Goal: Find specific page/section: Find specific page/section

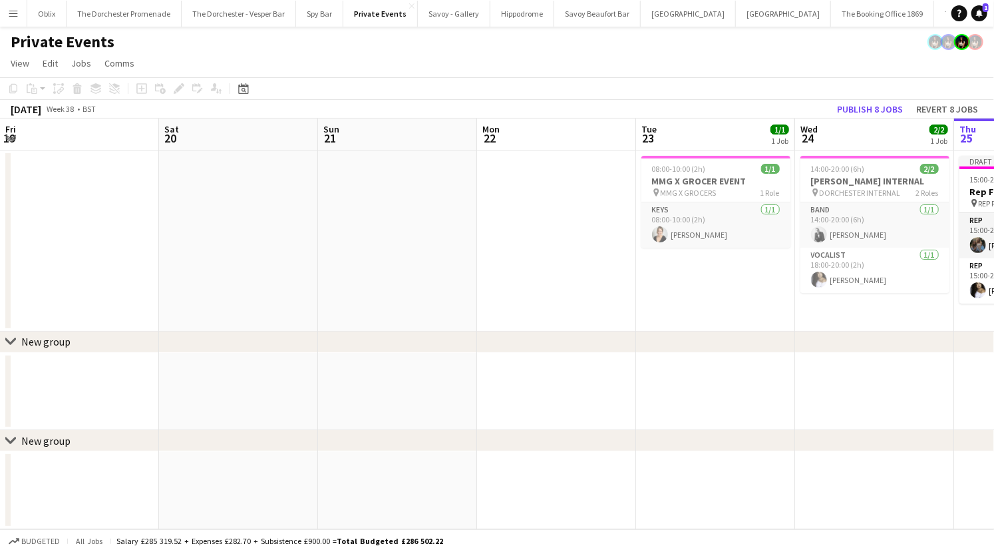
scroll to position [0, 343]
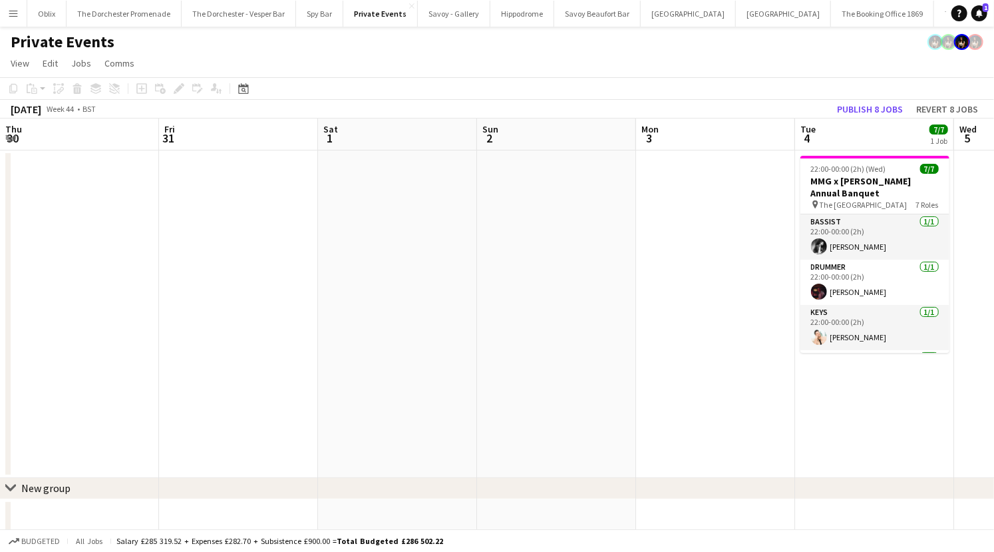
scroll to position [0, 514]
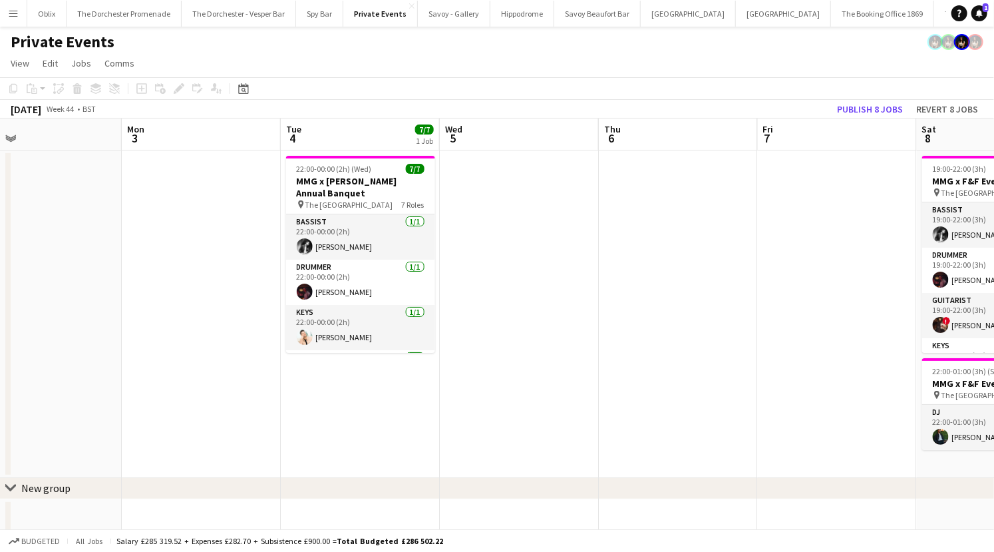
click at [5, 10] on button "Menu" at bounding box center [13, 13] width 27 height 27
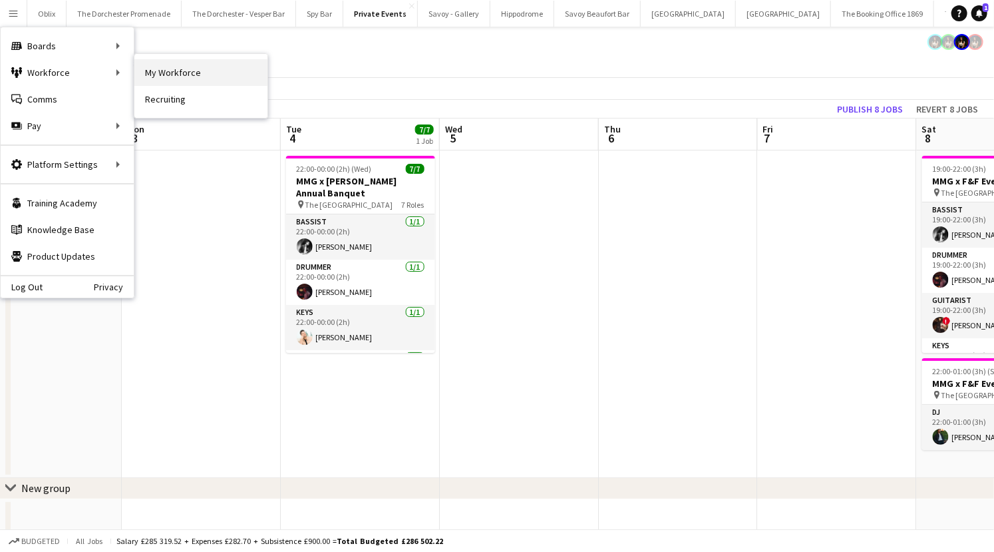
click at [179, 82] on link "My Workforce" at bounding box center [200, 72] width 133 height 27
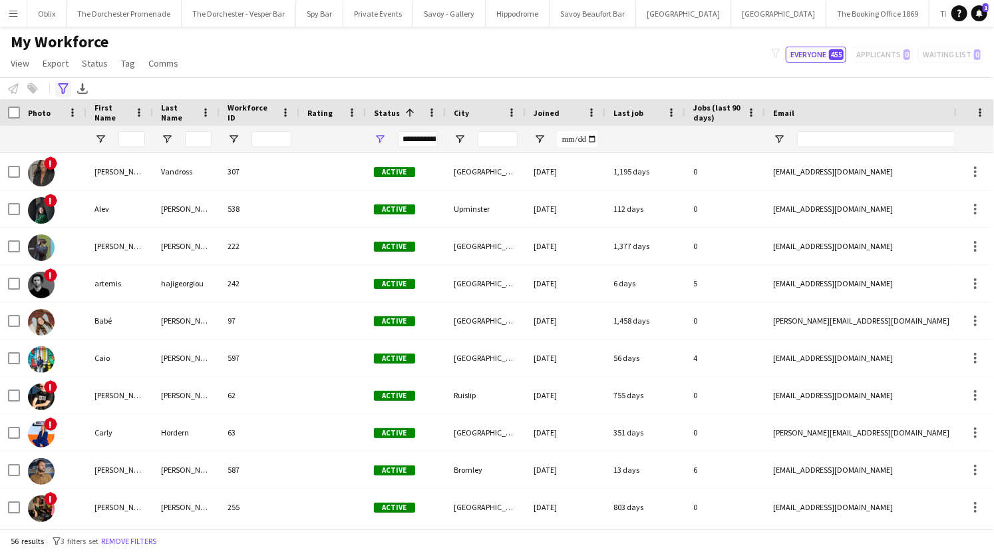
click at [59, 87] on icon "Advanced filters" at bounding box center [63, 88] width 11 height 11
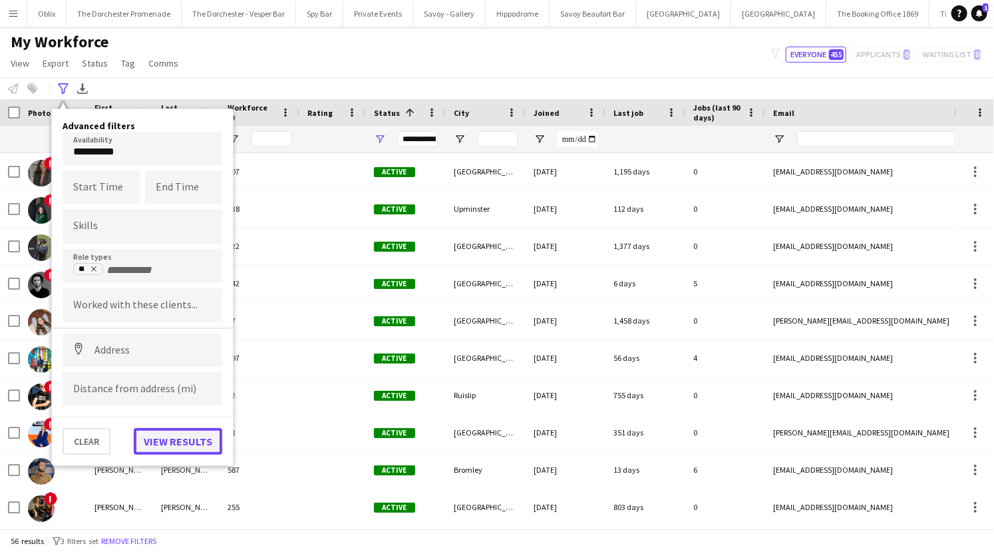
click at [164, 450] on button "View results" at bounding box center [178, 441] width 88 height 27
